Goal: Find specific page/section: Find specific page/section

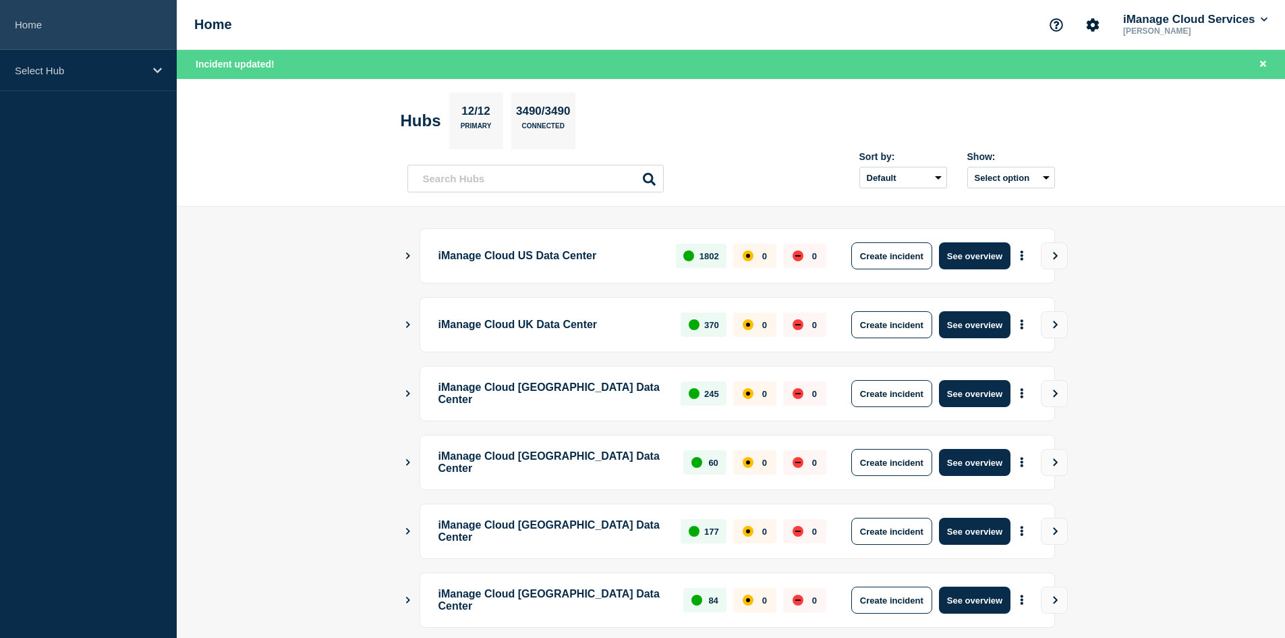
drag, startPoint x: 0, startPoint y: 0, endPoint x: 74, endPoint y: 11, distance: 75.0
click at [74, 11] on link "Home" at bounding box center [88, 25] width 177 height 50
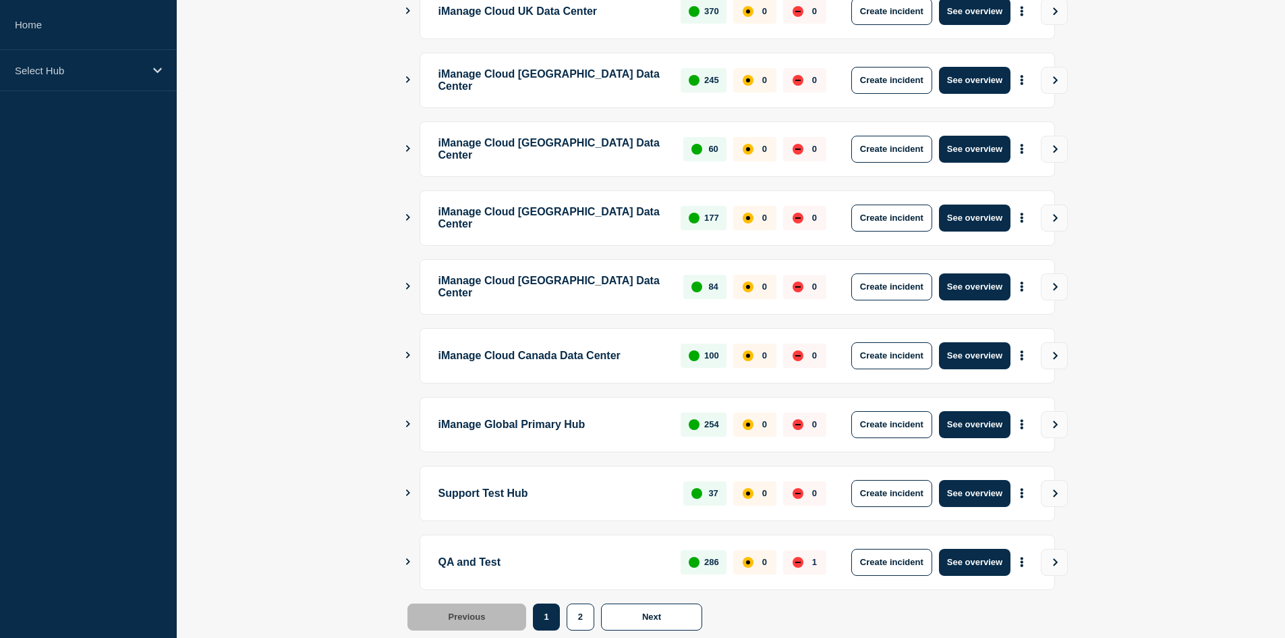
scroll to position [319, 0]
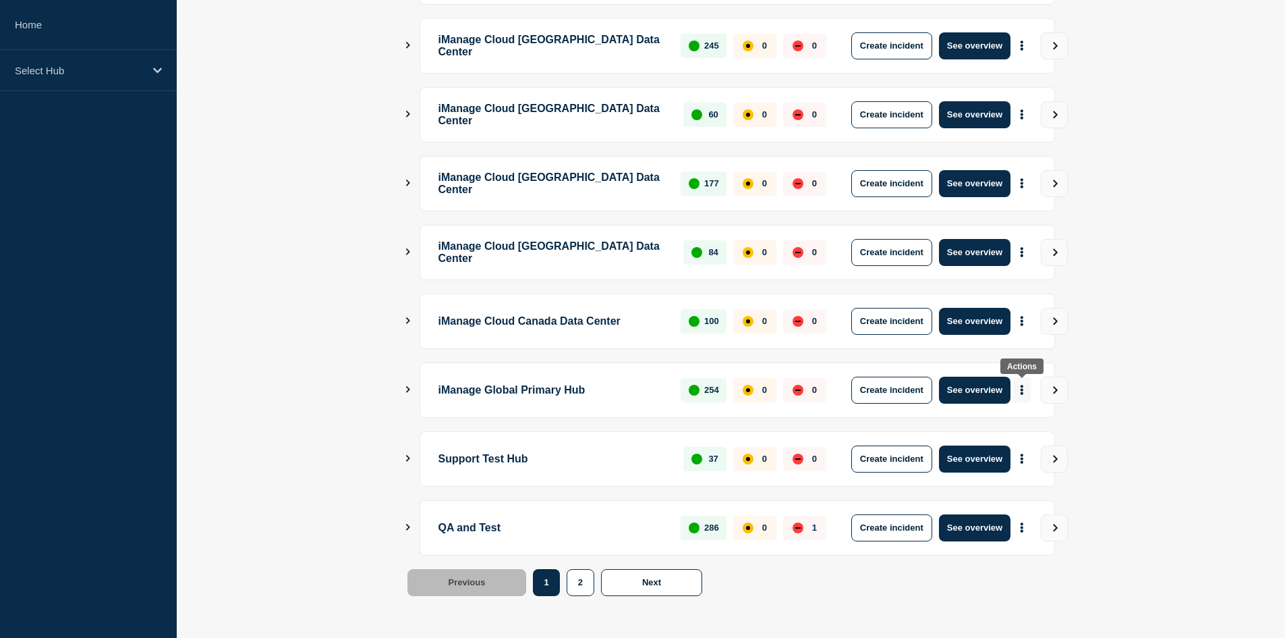
click at [1021, 388] on icon "More actions" at bounding box center [1022, 390] width 4 height 10
click at [1001, 444] on link "View Status Page" at bounding box center [1020, 448] width 99 height 11
